Goal: Find specific page/section: Find specific page/section

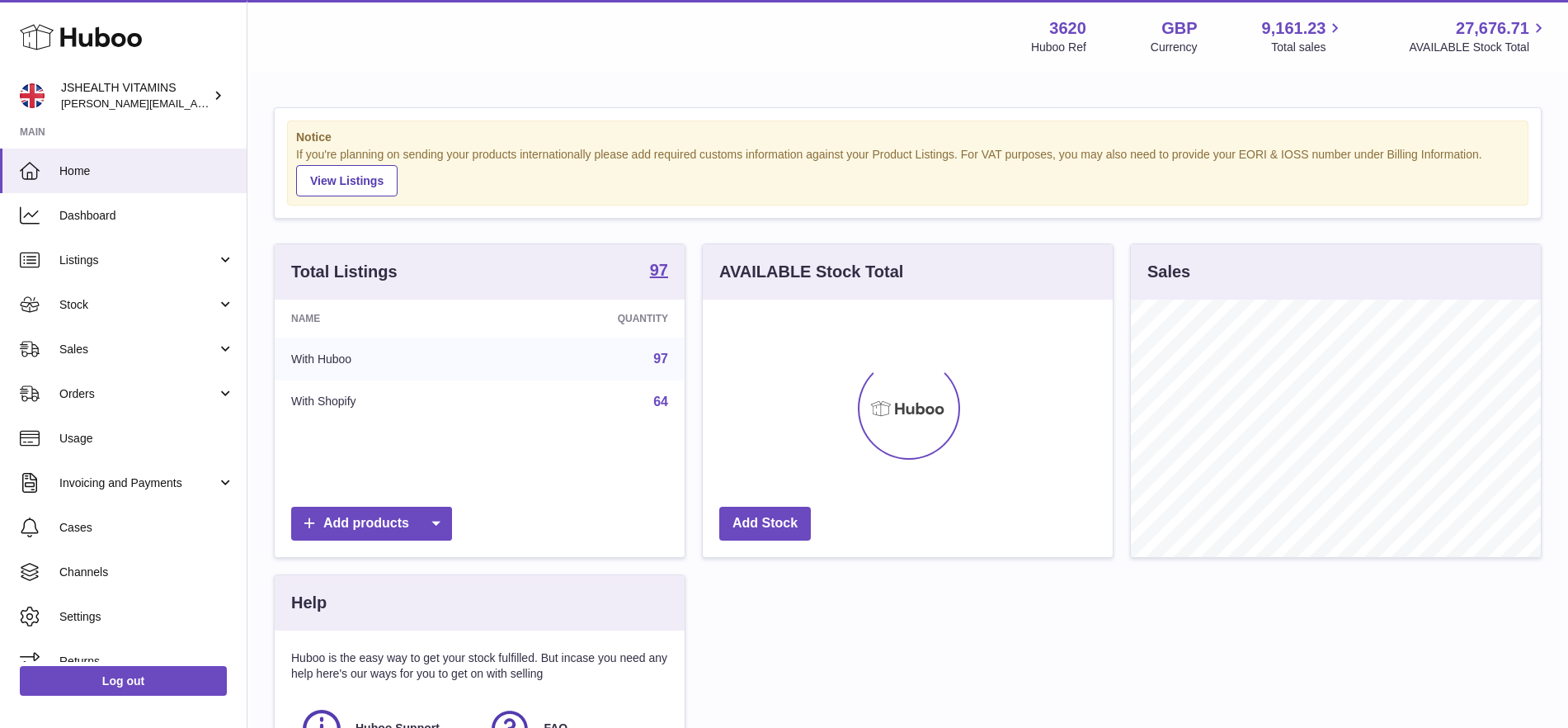
scroll to position [258, 410]
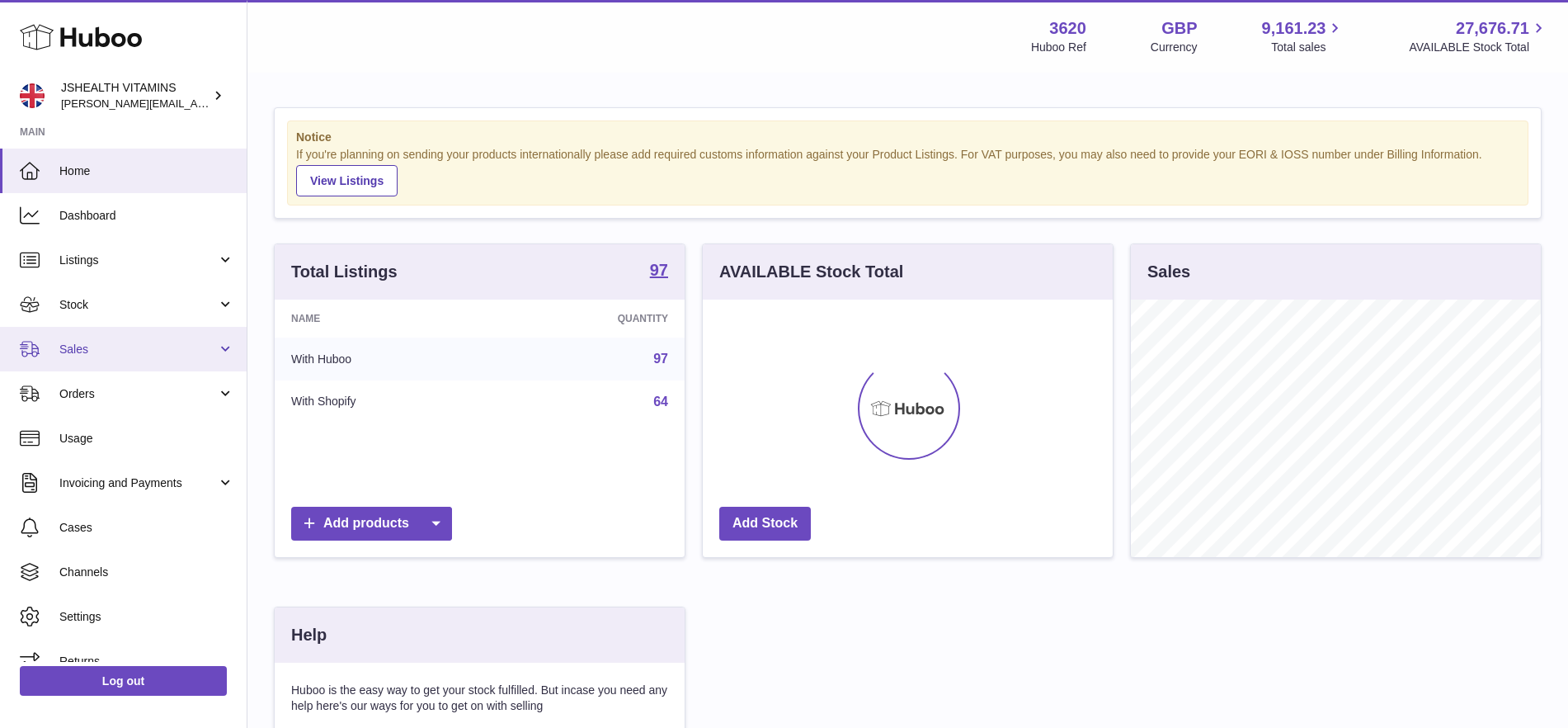
click at [106, 355] on span "Sales" at bounding box center [138, 349] width 158 height 16
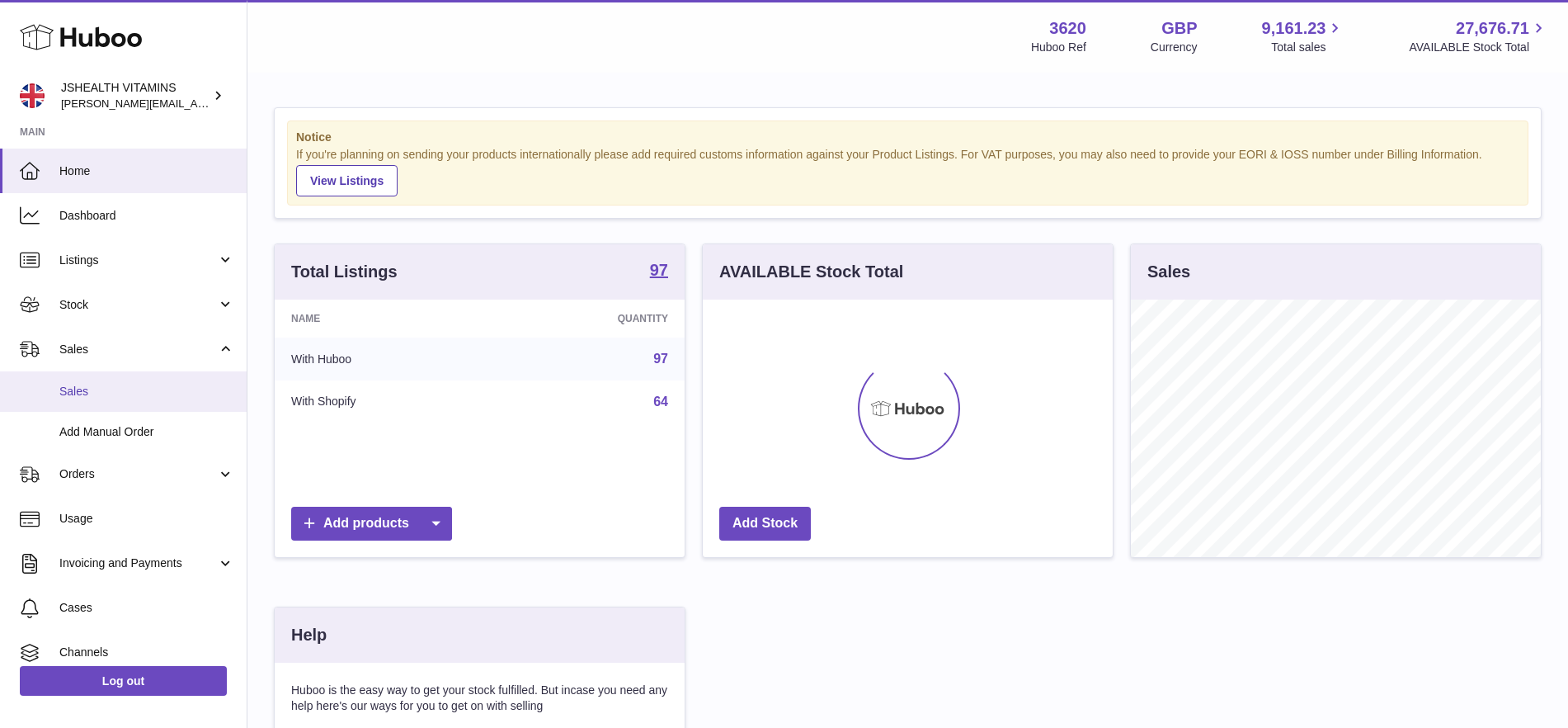
click at [100, 399] on span "Sales" at bounding box center [146, 391] width 175 height 16
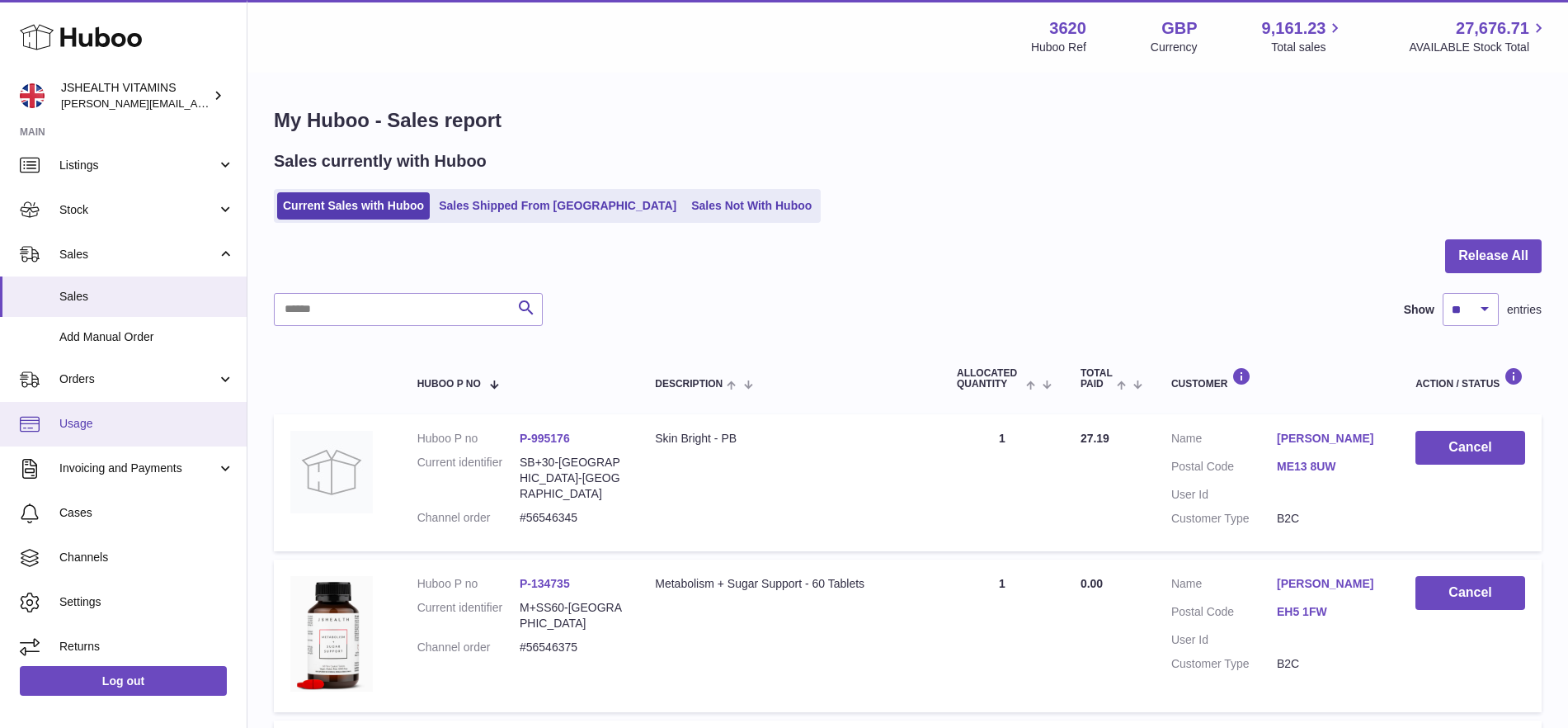
scroll to position [102, 0]
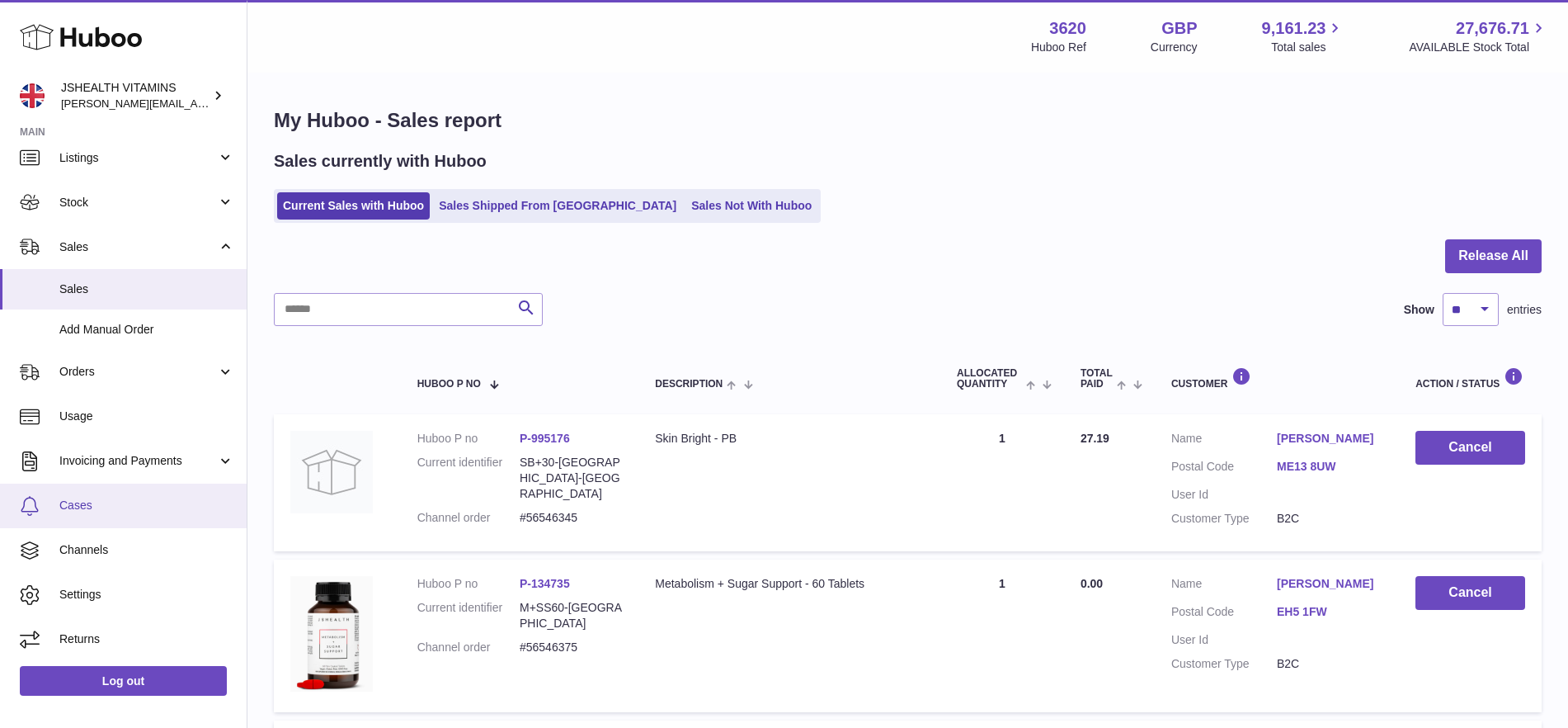
click at [131, 507] on span "Cases" at bounding box center [146, 505] width 175 height 16
